Goal: Information Seeking & Learning: Learn about a topic

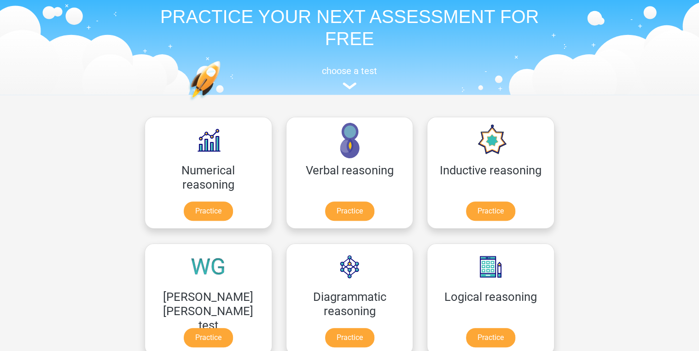
scroll to position [74, 0]
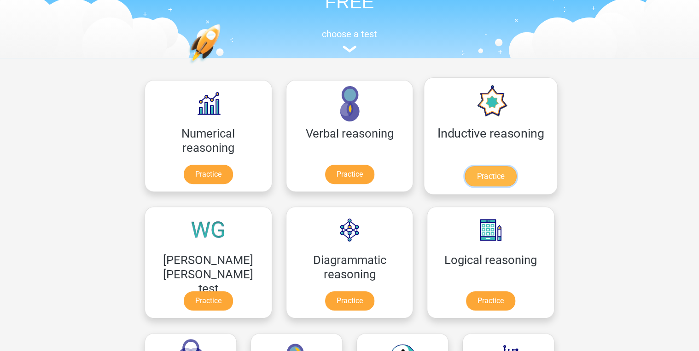
click at [465, 166] on link "Practice" at bounding box center [491, 176] width 52 height 20
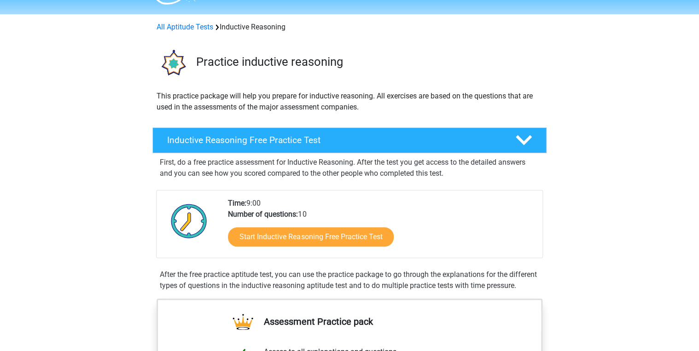
scroll to position [74, 0]
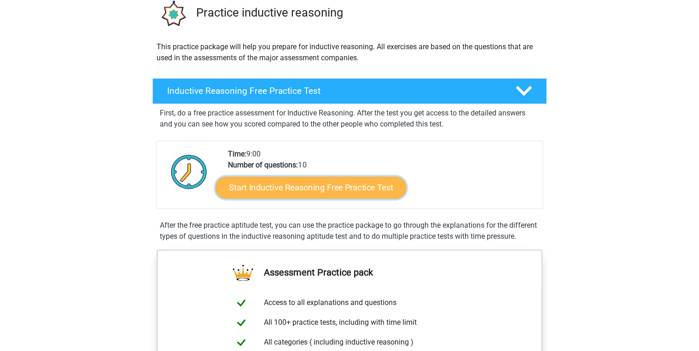
click at [336, 192] on link "Start Inductive Reasoning Free Practice Test" at bounding box center [310, 187] width 191 height 22
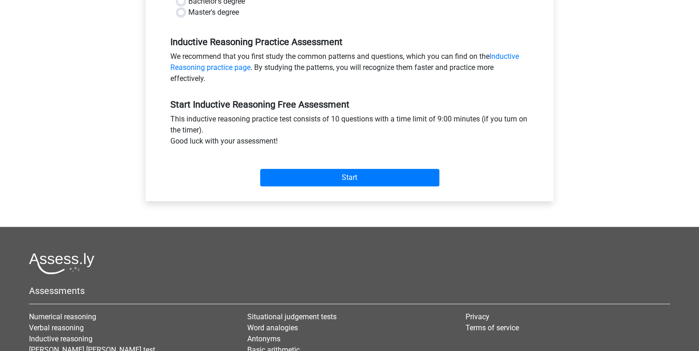
scroll to position [258, 0]
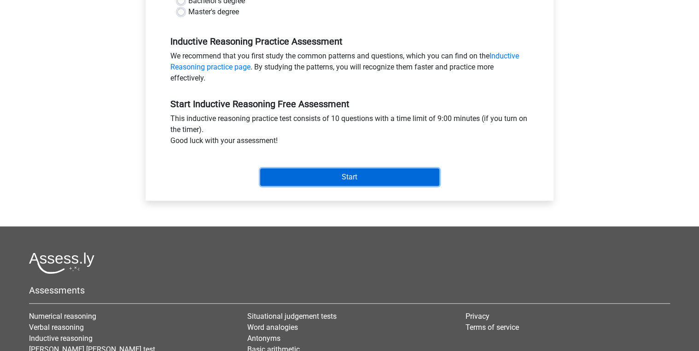
click at [343, 177] on input "Start" at bounding box center [349, 177] width 179 height 17
